Goal: Information Seeking & Learning: Learn about a topic

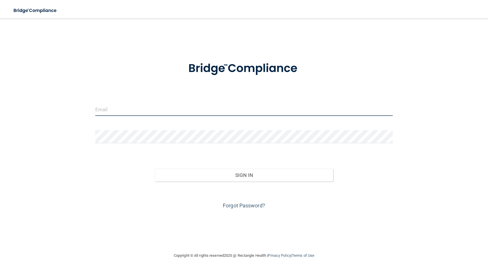
click at [135, 107] on input "email" at bounding box center [243, 109] width 297 height 13
type input "[EMAIL_ADDRESS][DOMAIN_NAME]"
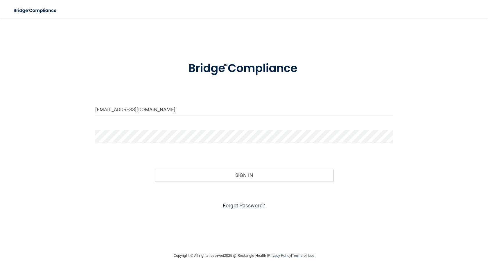
click at [250, 204] on link "Forgot Password?" at bounding box center [244, 205] width 42 height 6
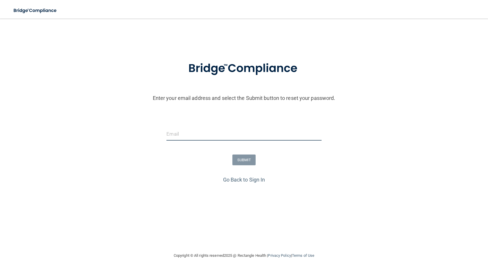
click at [217, 135] on input "email" at bounding box center [243, 133] width 155 height 13
type input "[EMAIL_ADDRESS][DOMAIN_NAME]"
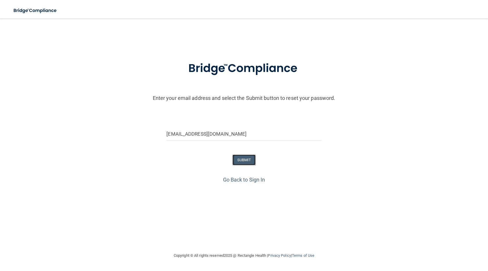
click at [245, 158] on button "SUBMIT" at bounding box center [244, 159] width 24 height 11
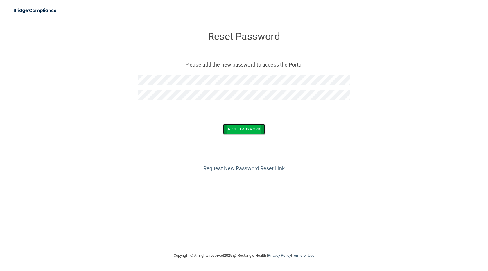
click at [240, 127] on button "Reset Password" at bounding box center [244, 129] width 42 height 11
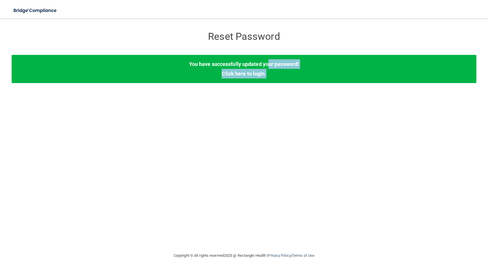
click at [267, 69] on div "You have successfully updated your password! Click here to login ." at bounding box center [244, 69] width 465 height 28
click at [252, 72] on link "Click here to login" at bounding box center [243, 74] width 43 height 6
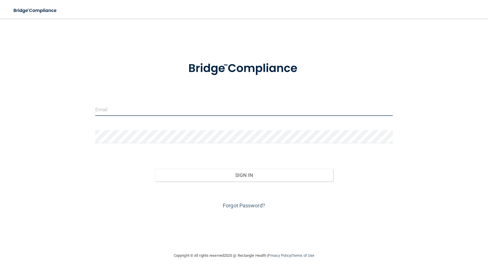
click at [159, 106] on input "email" at bounding box center [243, 109] width 297 height 13
type input "[EMAIL_ADDRESS][DOMAIN_NAME]"
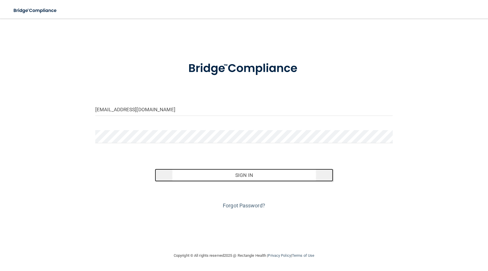
click at [242, 176] on button "Sign In" at bounding box center [244, 175] width 178 height 13
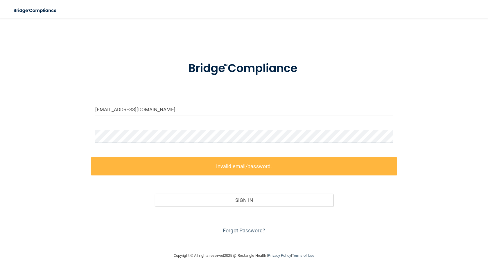
click at [32, 133] on div "info@brydendentalcenter.com Invalid email/password. You don't have permission t…" at bounding box center [244, 135] width 465 height 222
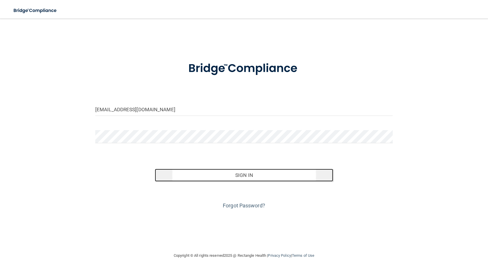
click at [241, 175] on button "Sign In" at bounding box center [244, 175] width 178 height 13
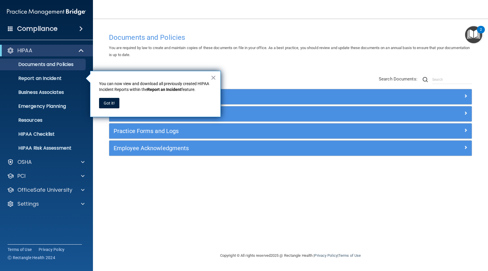
click at [109, 101] on button "Got it!" at bounding box center [109, 103] width 20 height 10
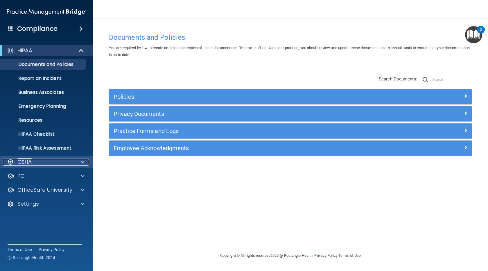
click at [81, 159] on span at bounding box center [82, 162] width 3 height 7
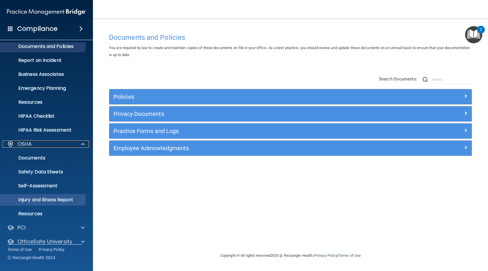
scroll to position [40, 0]
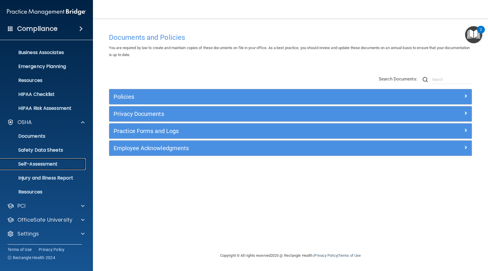
click at [55, 161] on p "Self-Assessment" at bounding box center [43, 164] width 79 height 6
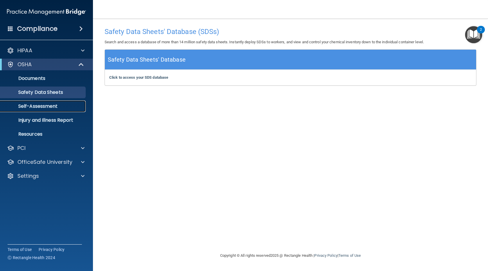
click at [46, 105] on p "Self-Assessment" at bounding box center [43, 106] width 79 height 6
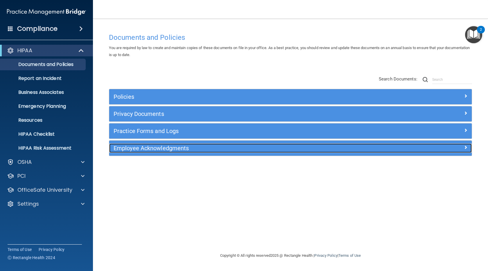
click at [165, 146] on h5 "Employee Acknowledgments" at bounding box center [245, 148] width 263 height 6
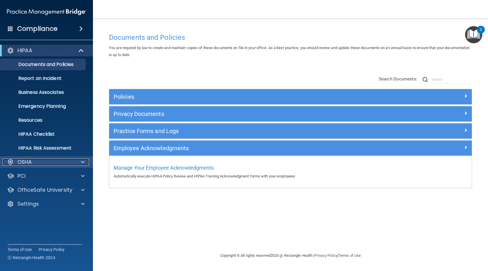
click at [25, 160] on p "OSHA" at bounding box center [24, 162] width 15 height 7
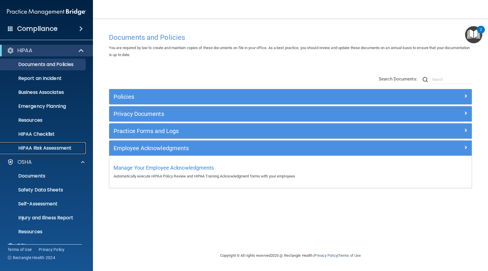
click at [35, 147] on p "HIPAA Risk Assessment" at bounding box center [43, 148] width 79 height 6
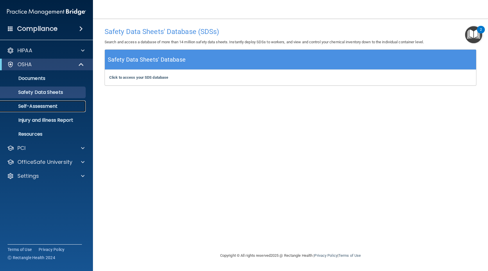
click at [39, 104] on p "Self-Assessment" at bounding box center [43, 106] width 79 height 6
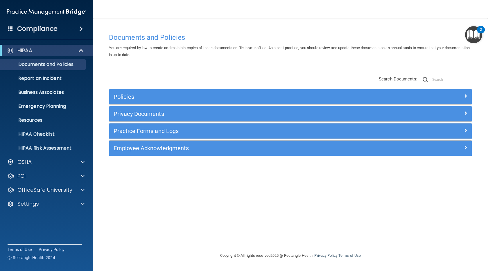
click at [476, 31] on img "Open Resource Center, 2 new notifications" at bounding box center [473, 34] width 17 height 17
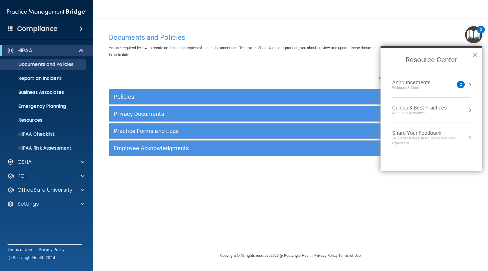
click at [423, 81] on div "Announcements" at bounding box center [417, 82] width 50 height 6
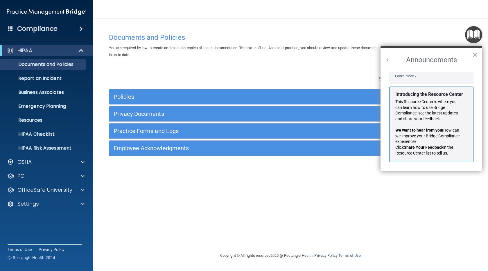
scroll to position [102, 0]
click at [476, 51] on button "×" at bounding box center [475, 54] width 6 height 9
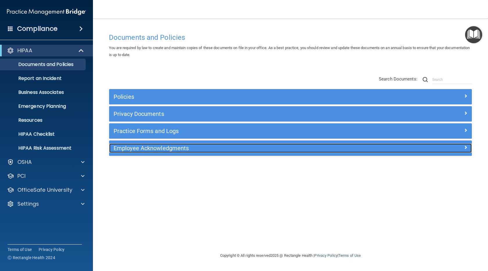
click at [185, 146] on h5 "Employee Acknowledgments" at bounding box center [245, 148] width 263 height 6
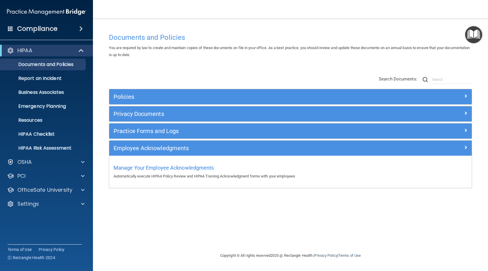
click at [80, 26] on span at bounding box center [80, 28] width 3 height 7
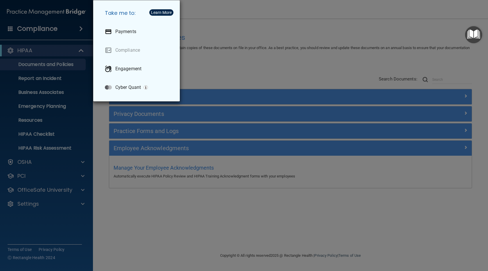
click at [154, 212] on div "Take me to: Payments Compliance Engagement Cyber Quant" at bounding box center [244, 135] width 488 height 271
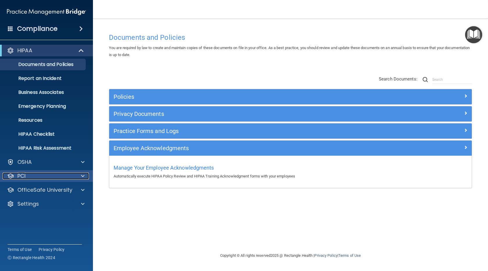
click at [26, 175] on p "PCI" at bounding box center [21, 176] width 8 height 7
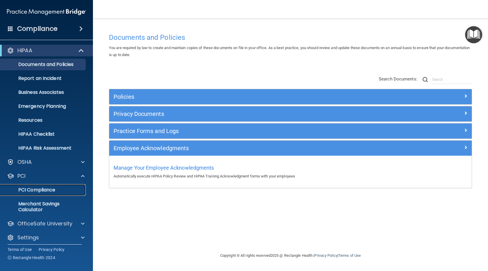
click at [25, 187] on p "PCI Compliance" at bounding box center [43, 190] width 79 height 6
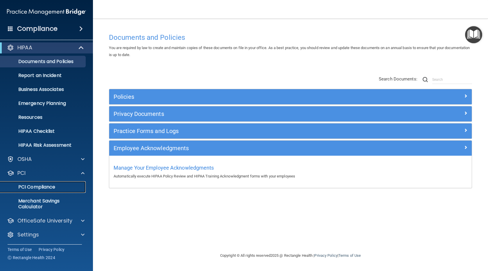
scroll to position [4, 0]
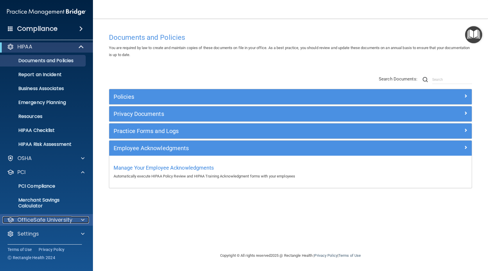
click at [58, 219] on p "OfficeSafe University" at bounding box center [44, 219] width 55 height 7
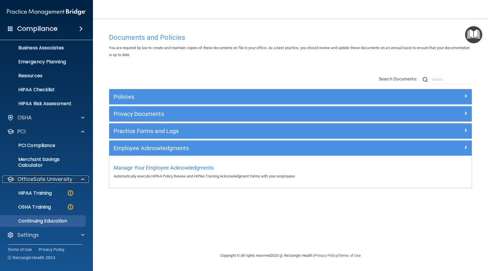
scroll to position [46, 0]
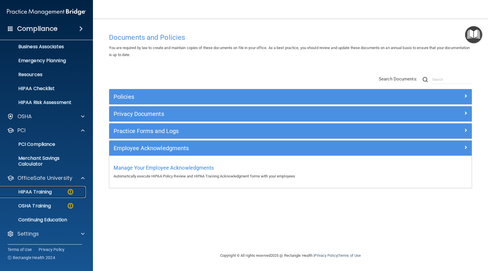
click at [39, 192] on p "HIPAA Training" at bounding box center [28, 192] width 48 height 6
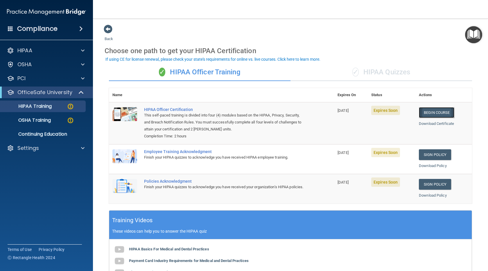
click at [431, 110] on link "Begin Course" at bounding box center [436, 112] width 35 height 11
click at [432, 111] on link "Begin Course" at bounding box center [436, 112] width 35 height 11
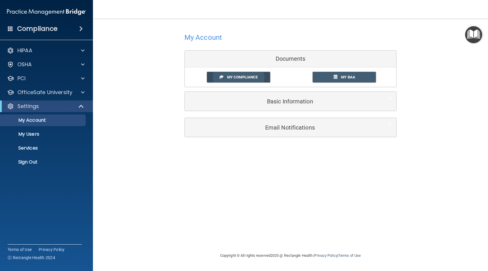
click at [251, 74] on link "My Compliance" at bounding box center [239, 77] width 64 height 11
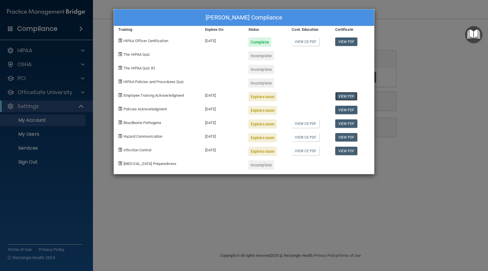
click at [344, 96] on link "View PDF" at bounding box center [346, 96] width 22 height 8
click at [306, 40] on link "View CE PDF" at bounding box center [306, 41] width 28 height 8
click at [263, 137] on div "Expires soon" at bounding box center [262, 137] width 28 height 9
drag, startPoint x: 212, startPoint y: 135, endPoint x: 217, endPoint y: 133, distance: 5.0
click at [212, 135] on div "[DATE]" at bounding box center [222, 136] width 43 height 14
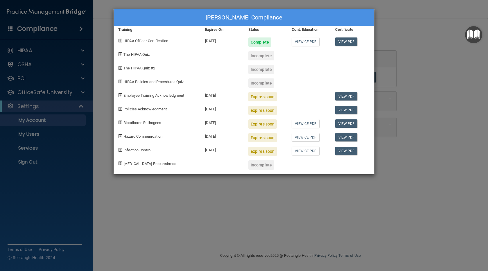
click at [427, 81] on div "Christina Cady's Compliance Training Expires On Status Cont. Education Certific…" at bounding box center [244, 135] width 488 height 271
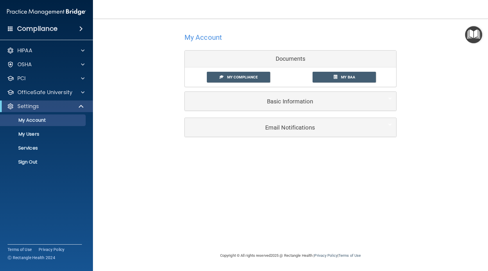
click at [79, 27] on span at bounding box center [80, 28] width 3 height 7
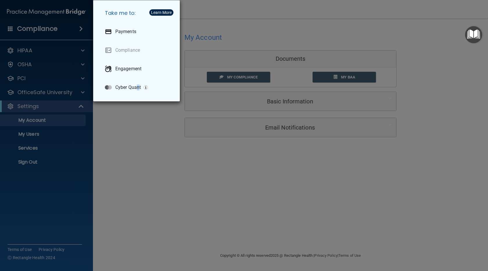
click at [138, 135] on div "Take me to: Payments Compliance Engagement Cyber Quant" at bounding box center [244, 135] width 488 height 271
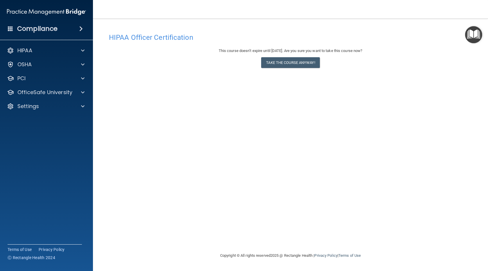
click at [348, 59] on div "This course doesn’t expire until 10/08/2026. Are you sure you want to take this…" at bounding box center [290, 59] width 363 height 24
click at [24, 77] on p "PCI" at bounding box center [21, 78] width 8 height 7
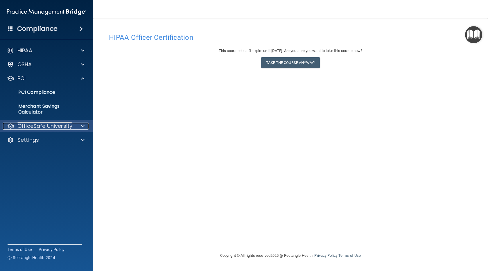
click at [33, 123] on p "OfficeSafe University" at bounding box center [44, 126] width 55 height 7
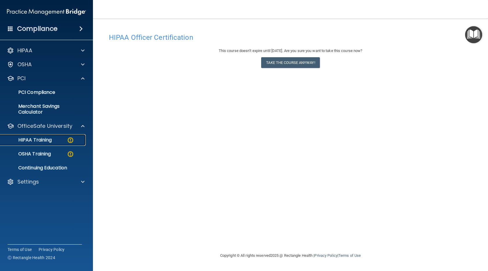
click at [69, 138] on img at bounding box center [70, 139] width 7 height 7
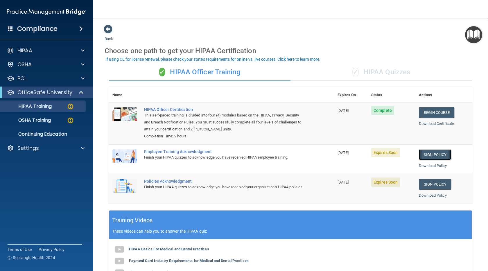
click at [432, 153] on link "Sign Policy" at bounding box center [435, 154] width 32 height 11
click at [126, 154] on img at bounding box center [124, 156] width 25 height 14
click at [432, 153] on link "Sign Policy" at bounding box center [435, 154] width 32 height 11
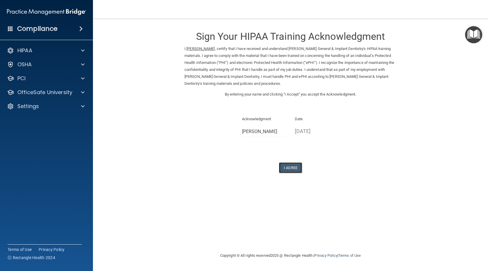
click at [287, 167] on button "I Agree" at bounding box center [290, 167] width 23 height 11
click at [24, 92] on p "OfficeSafe University" at bounding box center [44, 92] width 55 height 7
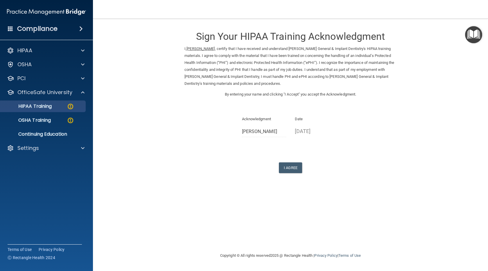
click at [29, 100] on ul "HIPAA Training OSHA Training Continuing Education" at bounding box center [46, 119] width 105 height 42
click at [29, 105] on p "HIPAA Training" at bounding box center [28, 106] width 48 height 6
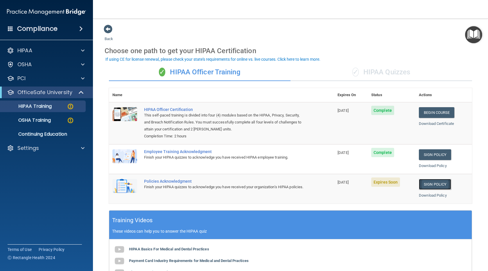
click at [434, 183] on link "Sign Policy" at bounding box center [435, 184] width 32 height 11
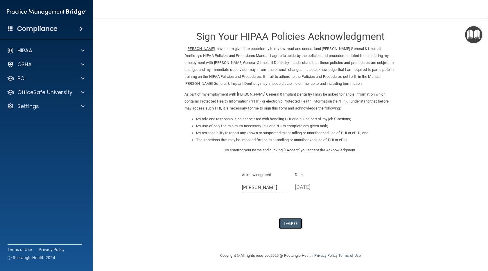
click at [290, 223] on button "I Agree" at bounding box center [290, 223] width 23 height 11
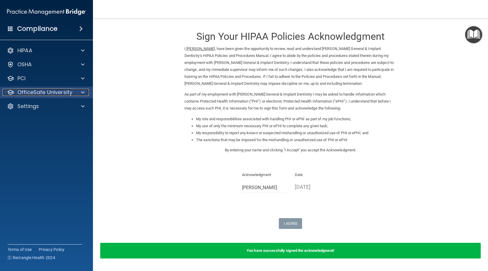
click at [54, 91] on p "OfficeSafe University" at bounding box center [44, 92] width 55 height 7
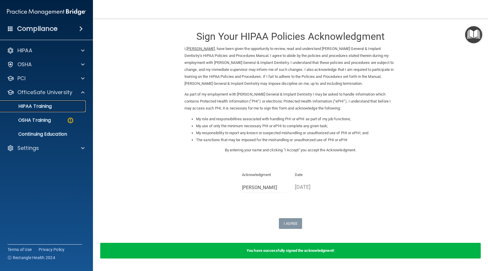
click at [42, 102] on link "HIPAA Training" at bounding box center [39, 106] width 91 height 12
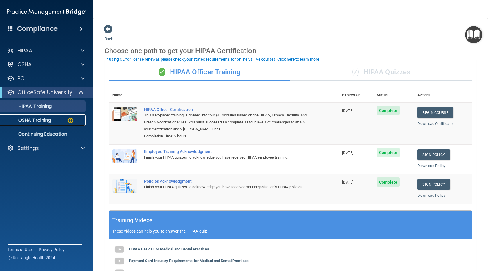
click at [43, 117] on p "OSHA Training" at bounding box center [27, 120] width 47 height 6
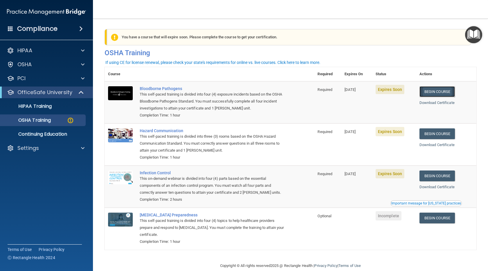
click at [437, 90] on link "Begin Course" at bounding box center [436, 91] width 35 height 11
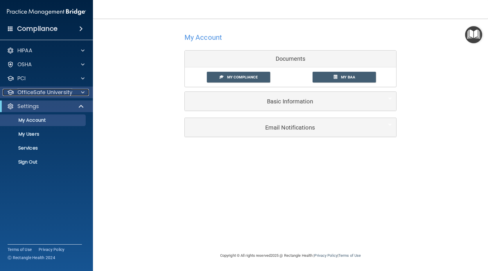
click at [39, 93] on p "OfficeSafe University" at bounding box center [44, 92] width 55 height 7
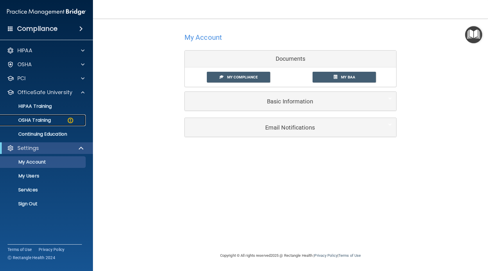
click at [42, 119] on p "OSHA Training" at bounding box center [27, 120] width 47 height 6
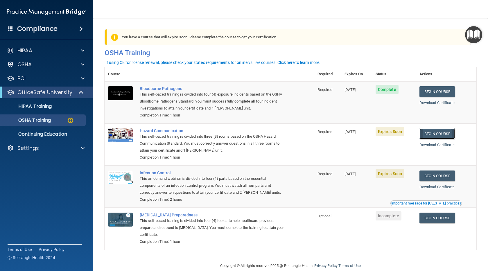
click at [436, 133] on link "Begin Course" at bounding box center [436, 133] width 35 height 11
click at [438, 174] on link "Begin Course" at bounding box center [436, 175] width 35 height 11
click at [442, 133] on link "Begin Course" at bounding box center [436, 133] width 35 height 11
click at [437, 172] on link "Begin Course" at bounding box center [436, 175] width 35 height 11
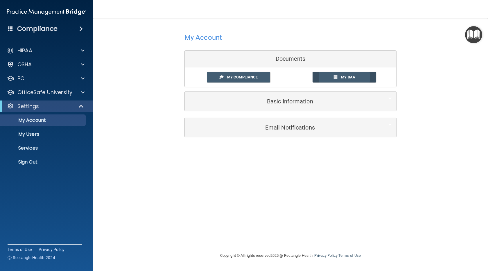
click at [343, 75] on link "My BAA" at bounding box center [344, 77] width 64 height 11
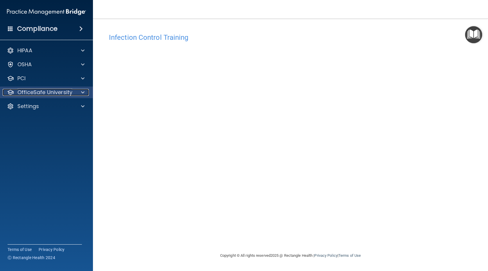
click at [58, 90] on p "OfficeSafe University" at bounding box center [44, 92] width 55 height 7
click at [35, 107] on p "Settings" at bounding box center [27, 106] width 21 height 7
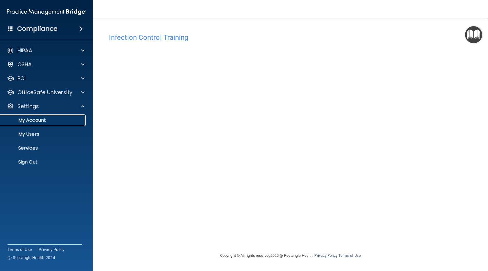
click at [28, 120] on p "My Account" at bounding box center [43, 120] width 79 height 6
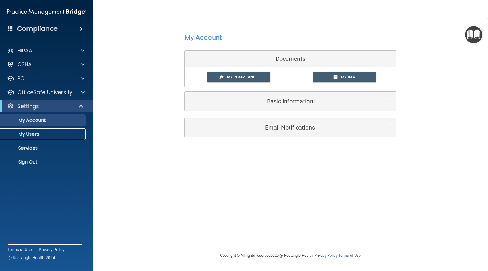
click at [28, 132] on p "My Users" at bounding box center [43, 134] width 79 height 6
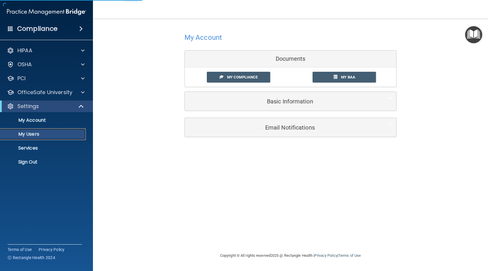
select select "20"
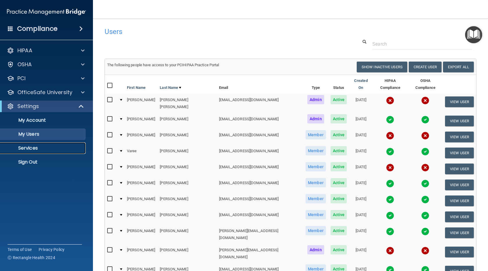
click at [29, 149] on p "Services" at bounding box center [43, 148] width 79 height 6
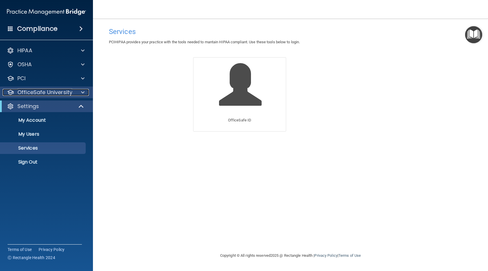
click at [32, 89] on p "OfficeSafe University" at bounding box center [44, 92] width 55 height 7
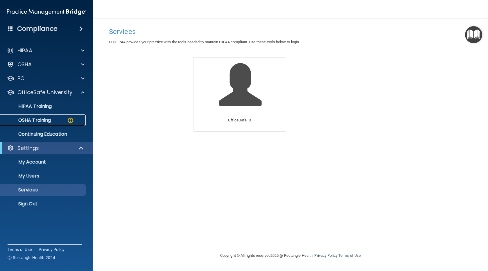
click at [43, 121] on p "OSHA Training" at bounding box center [27, 120] width 47 height 6
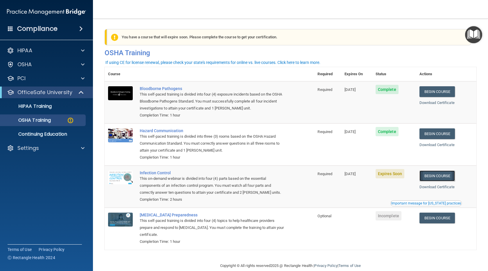
click at [438, 175] on link "Begin Course" at bounding box center [436, 175] width 35 height 11
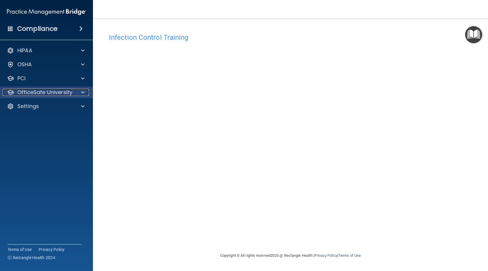
click at [48, 91] on p "OfficeSafe University" at bounding box center [44, 92] width 55 height 7
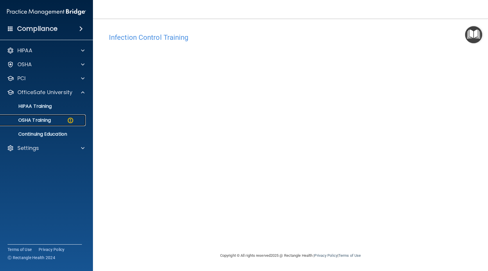
click at [41, 118] on p "OSHA Training" at bounding box center [27, 120] width 47 height 6
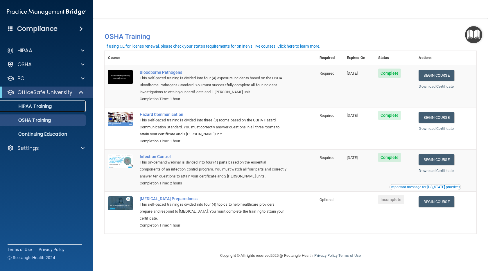
click at [50, 103] on p "HIPAA Training" at bounding box center [28, 106] width 48 height 6
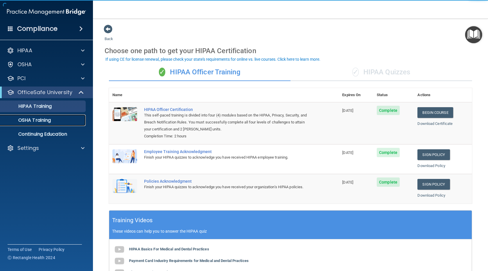
click at [37, 118] on p "OSHA Training" at bounding box center [27, 120] width 47 height 6
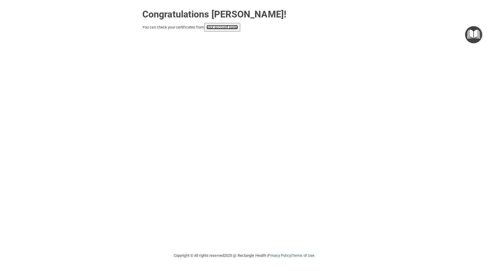
click at [229, 25] on link "your account page!" at bounding box center [222, 27] width 32 height 4
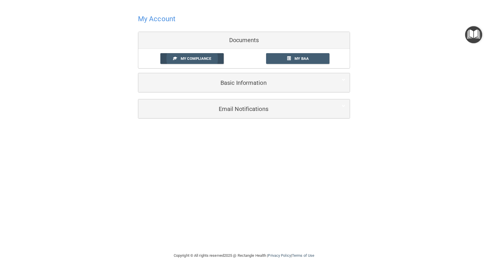
click at [198, 56] on link "My Compliance" at bounding box center [192, 58] width 64 height 11
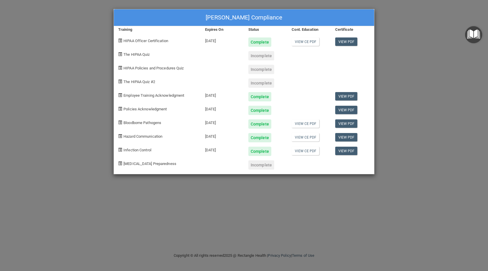
click at [411, 49] on div "[PERSON_NAME] Compliance Training Expires On Status Cont. Education Certificate…" at bounding box center [244, 135] width 488 height 271
